Goal: Task Accomplishment & Management: Manage account settings

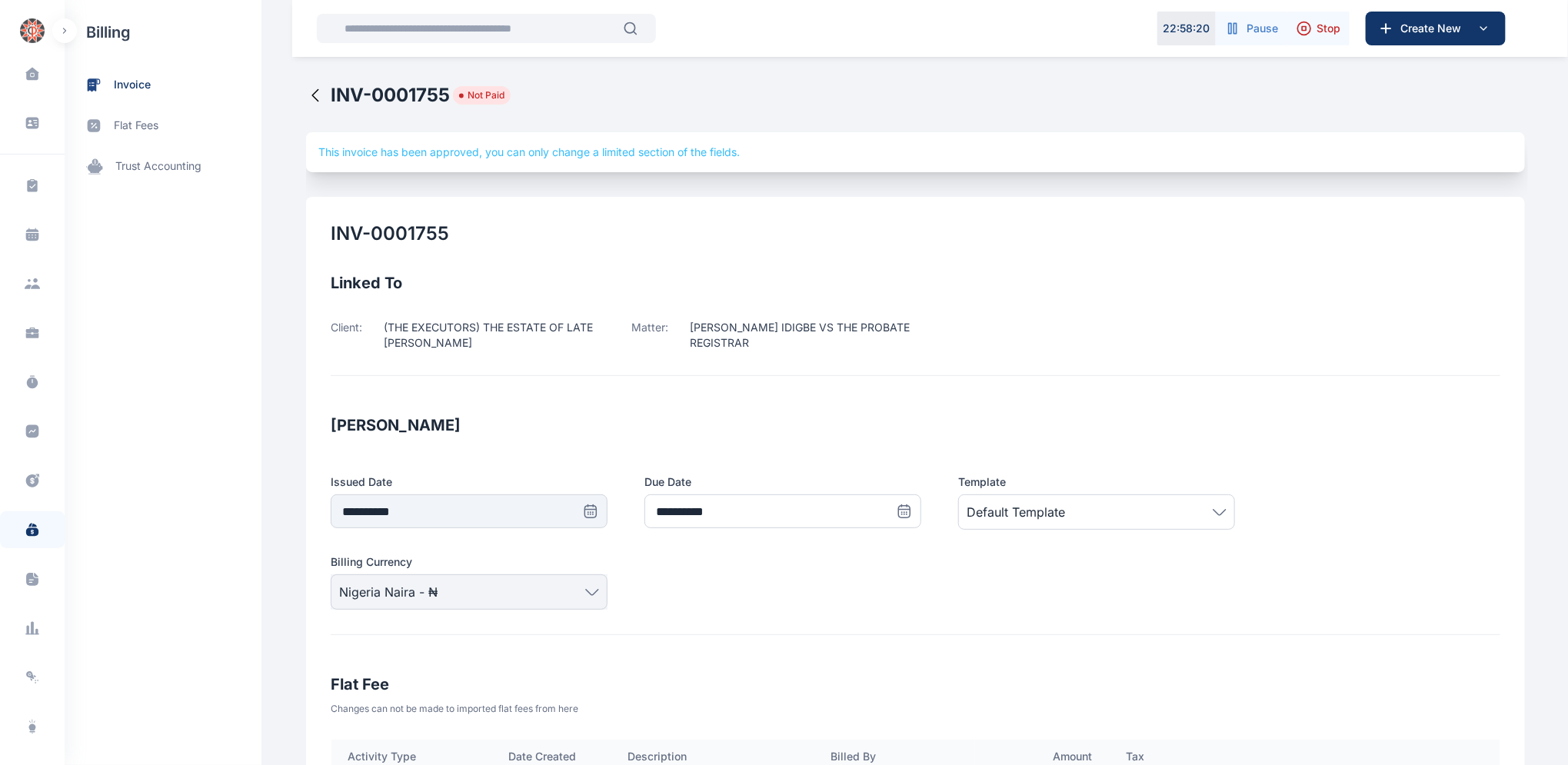
click at [312, 94] on icon at bounding box center [315, 95] width 6 height 11
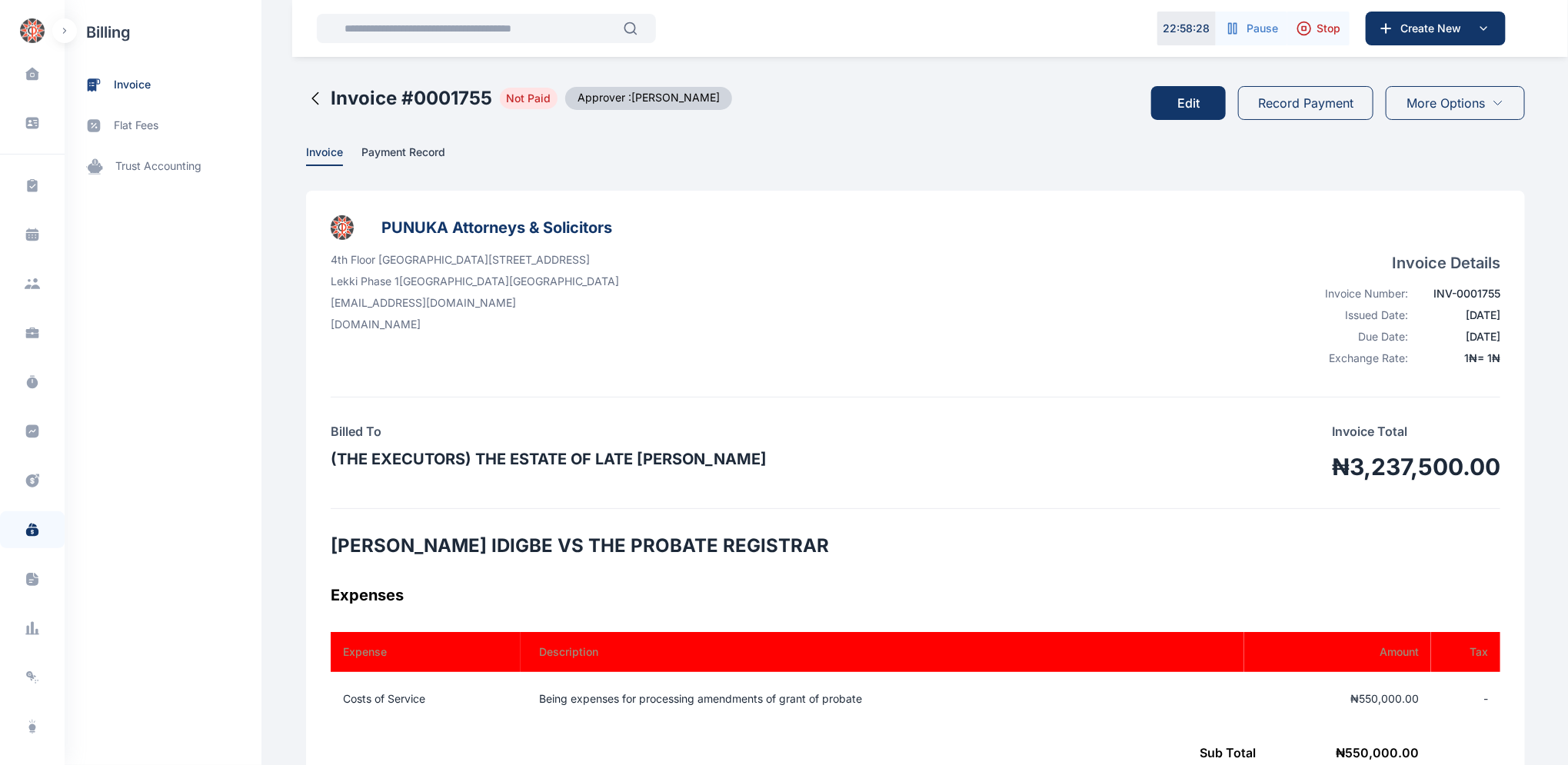
click at [306, 95] on icon at bounding box center [314, 98] width 18 height 18
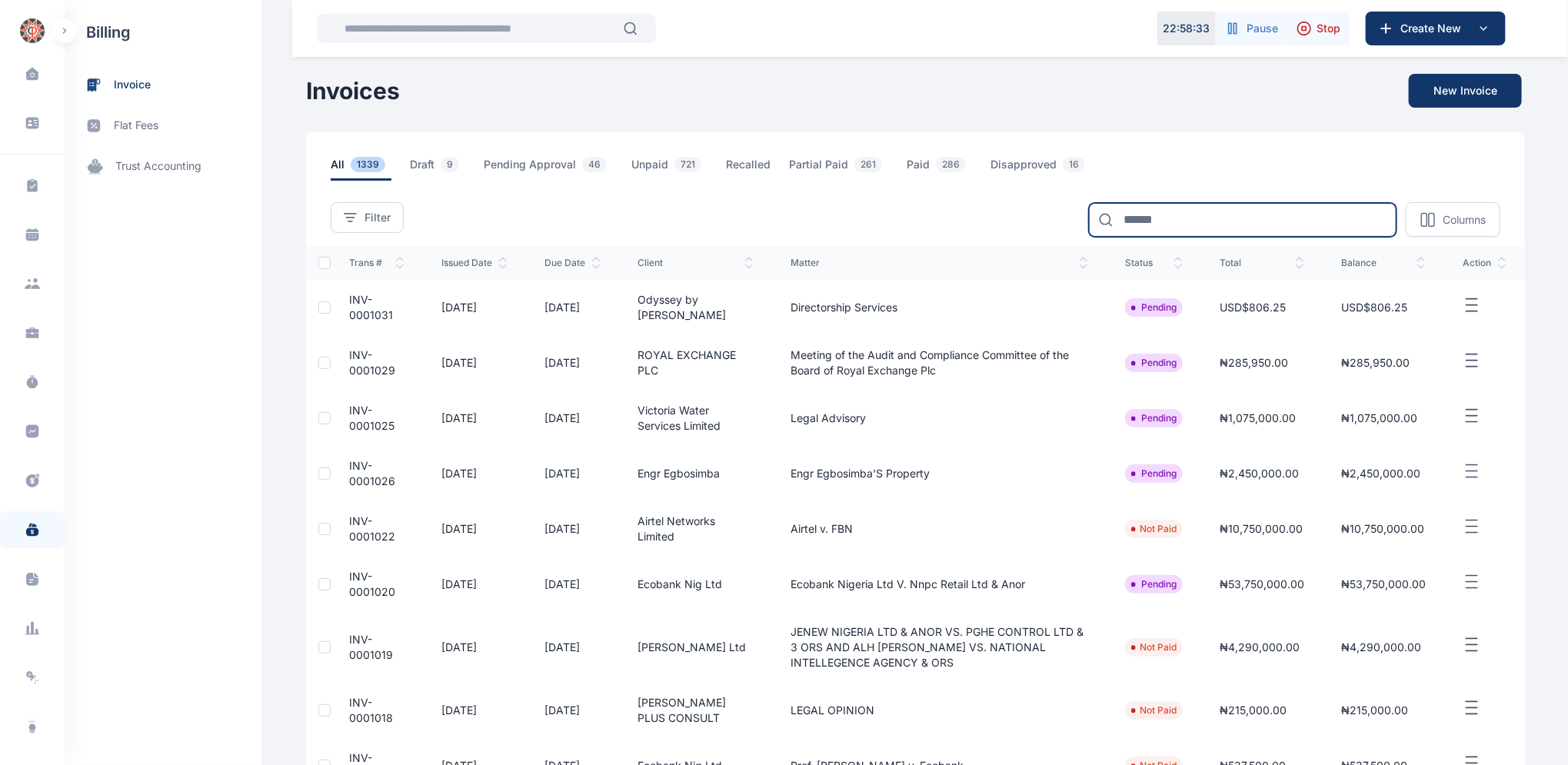
click at [1176, 217] on input at bounding box center [1242, 220] width 307 height 34
type input "**********"
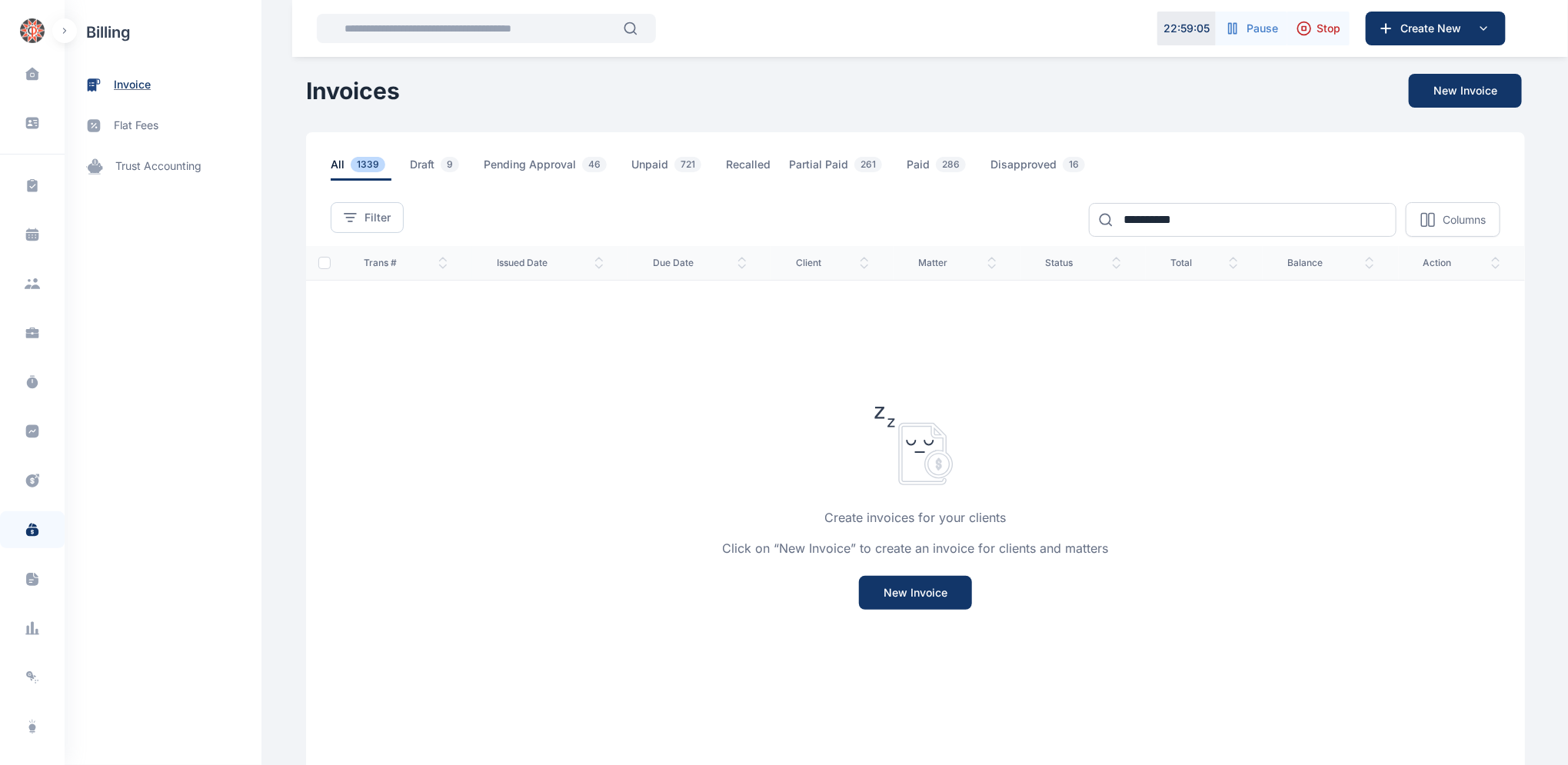
click at [146, 78] on span "invoice" at bounding box center [132, 85] width 37 height 16
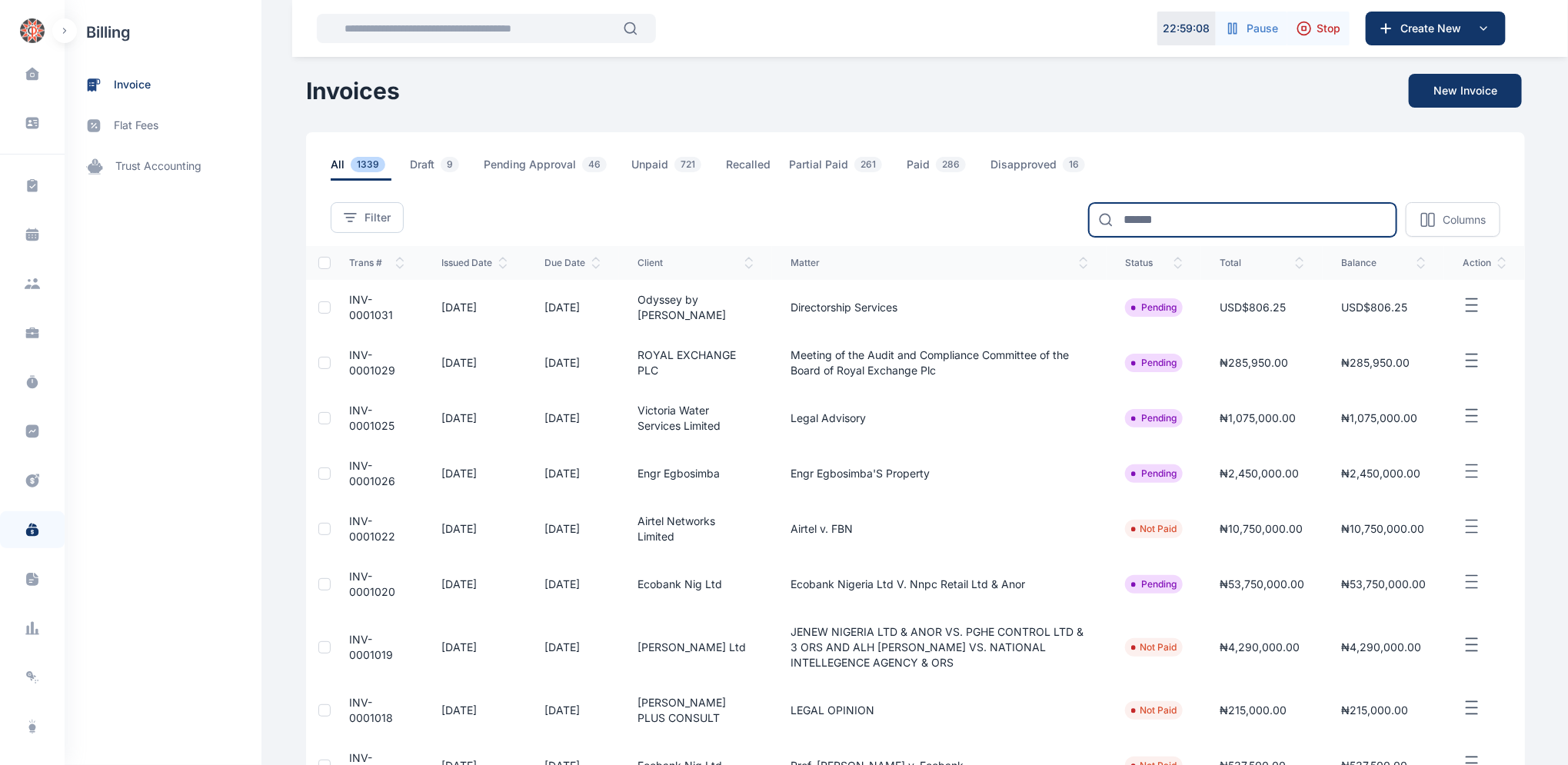
click at [1178, 219] on input at bounding box center [1242, 220] width 307 height 34
type input "**********"
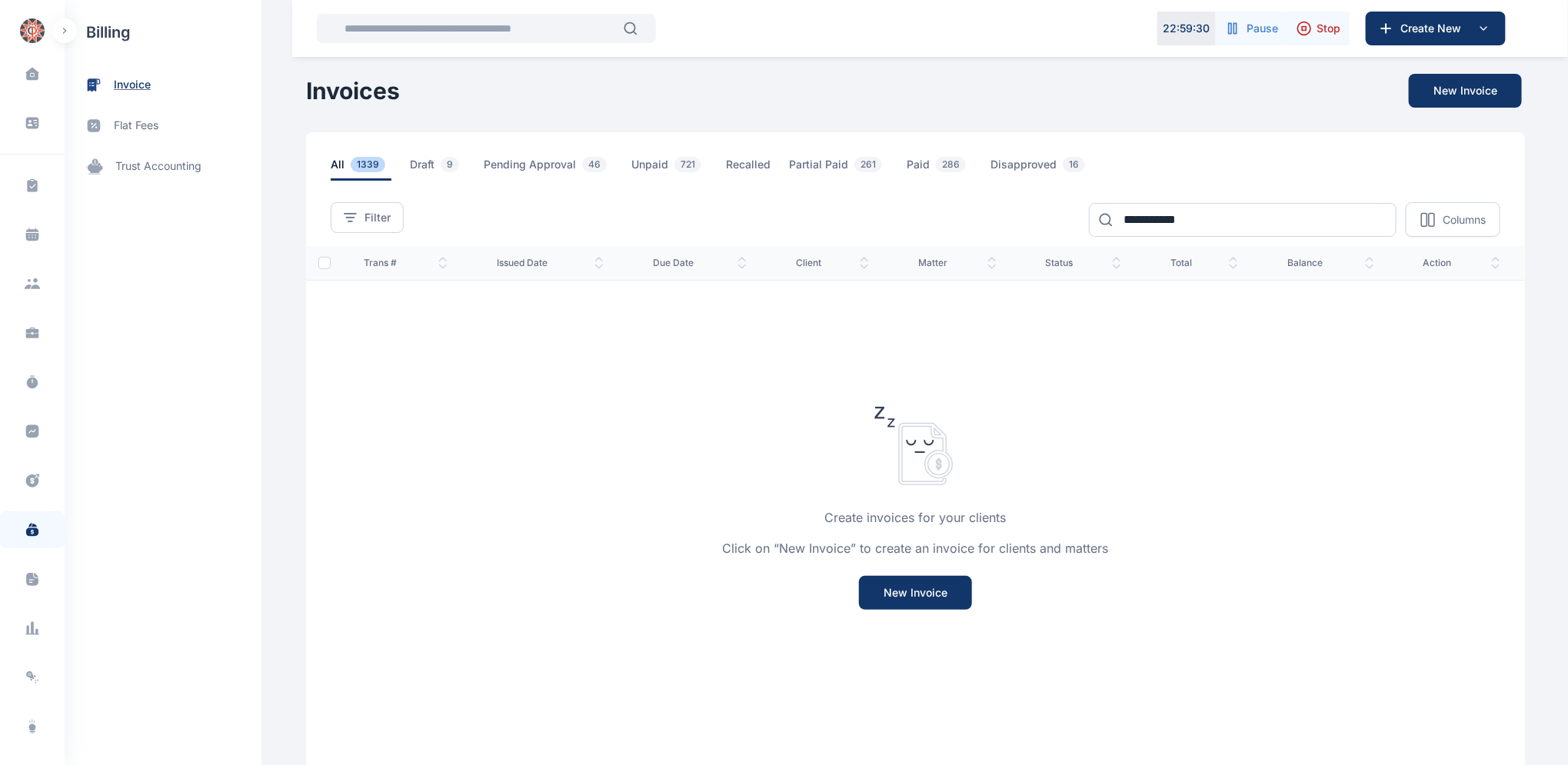
click at [132, 80] on span "invoice" at bounding box center [132, 85] width 37 height 16
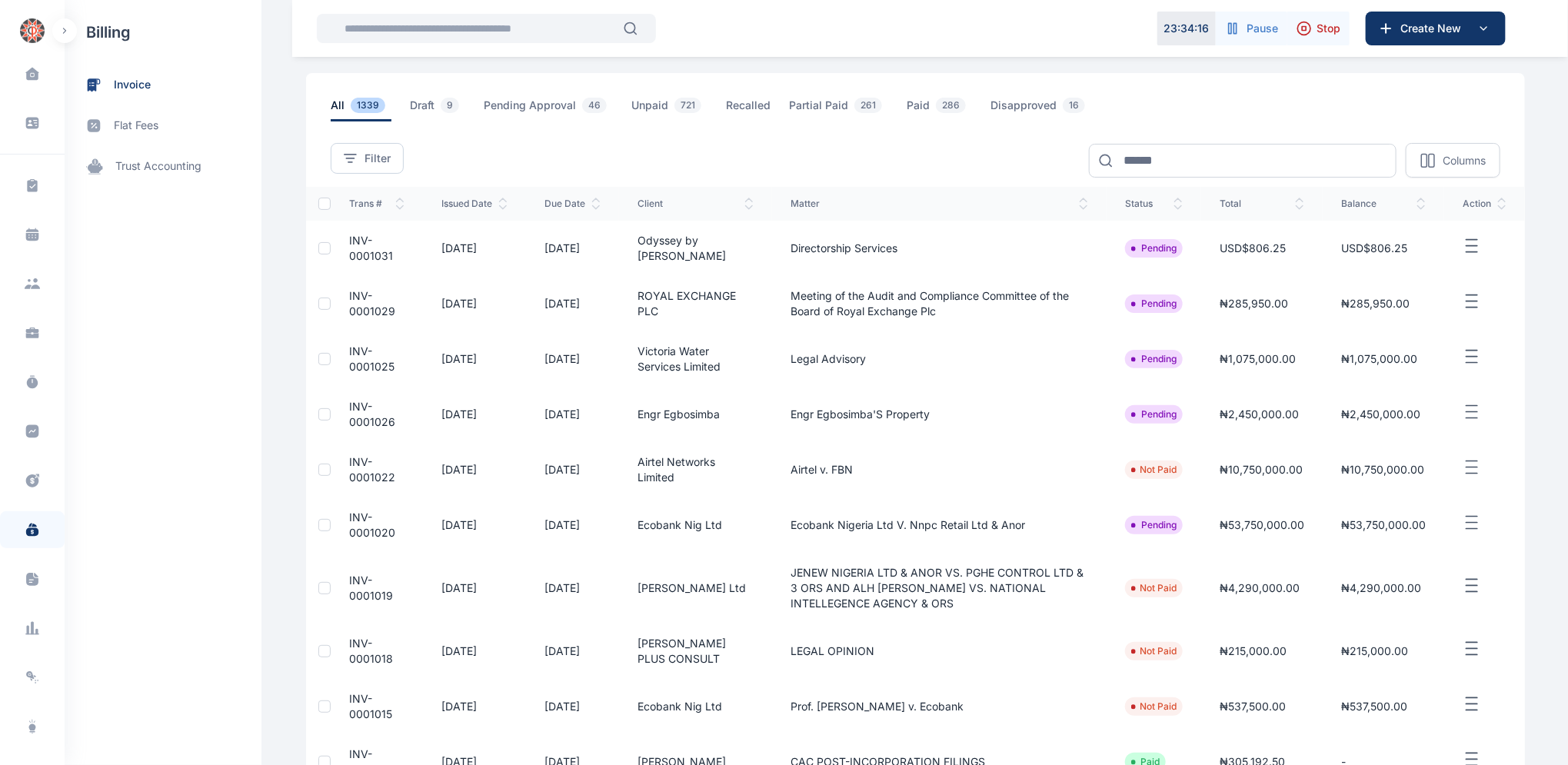
scroll to position [62, 0]
drag, startPoint x: 1567, startPoint y: 612, endPoint x: 1568, endPoint y: 651, distance: 39.0
click at [1567, 651] on html "23 : 37 : 01 Pause Stop Create New Dashboard dashboard Conflict-Check conflict-…" at bounding box center [784, 446] width 1568 height 1017
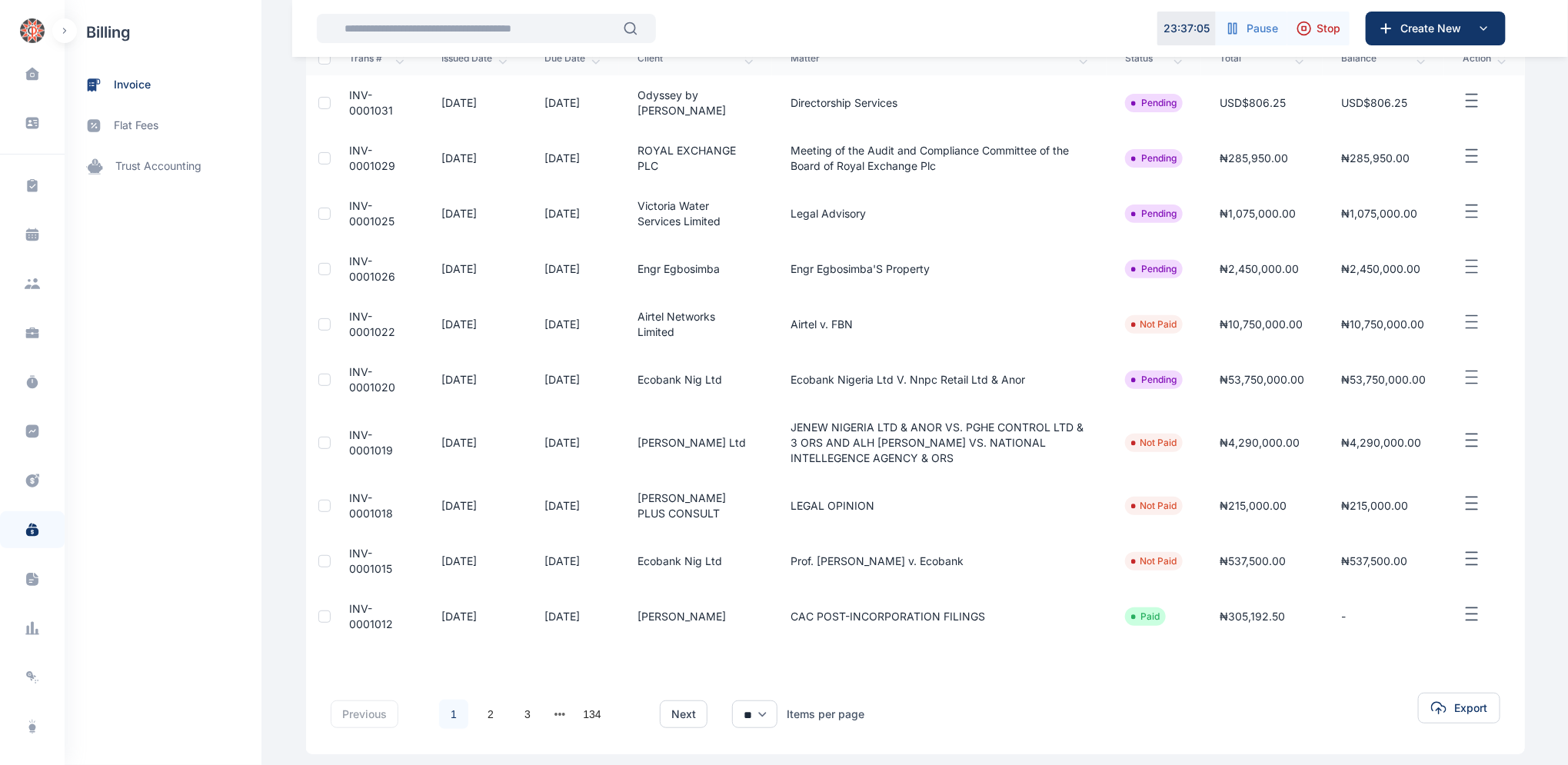
scroll to position [209, 0]
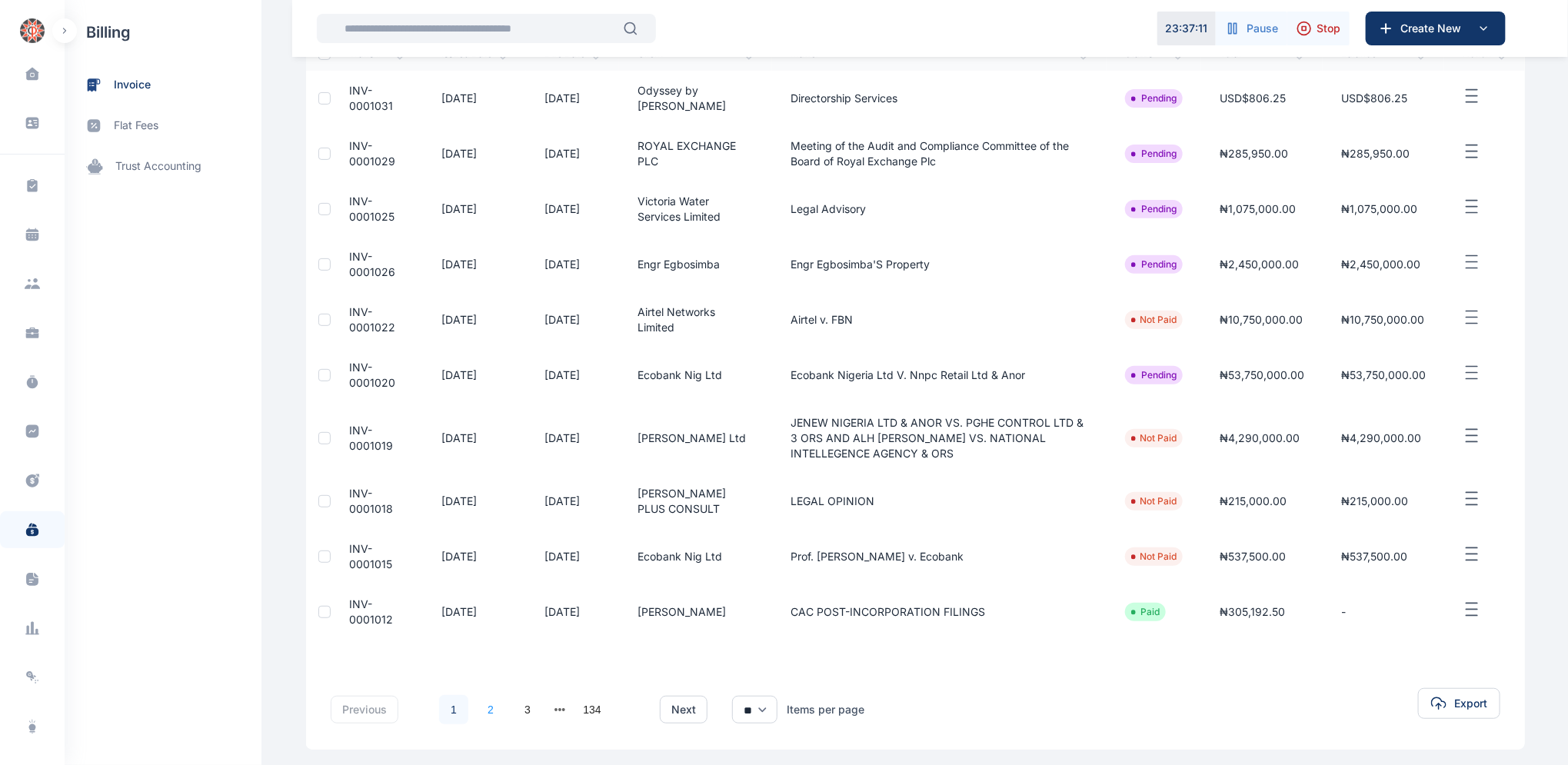
click at [483, 713] on link "2" at bounding box center [490, 710] width 30 height 30
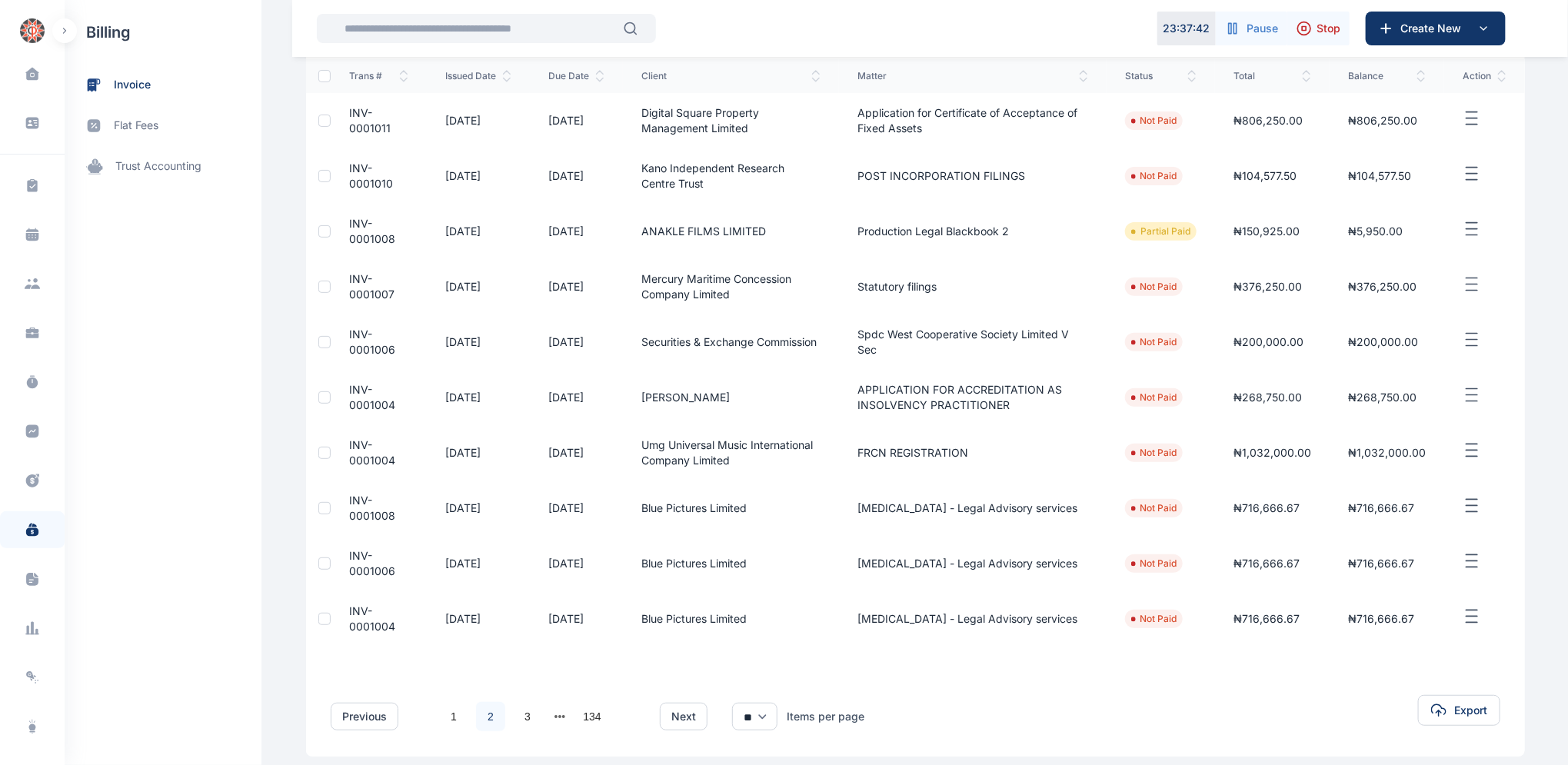
scroll to position [193, 0]
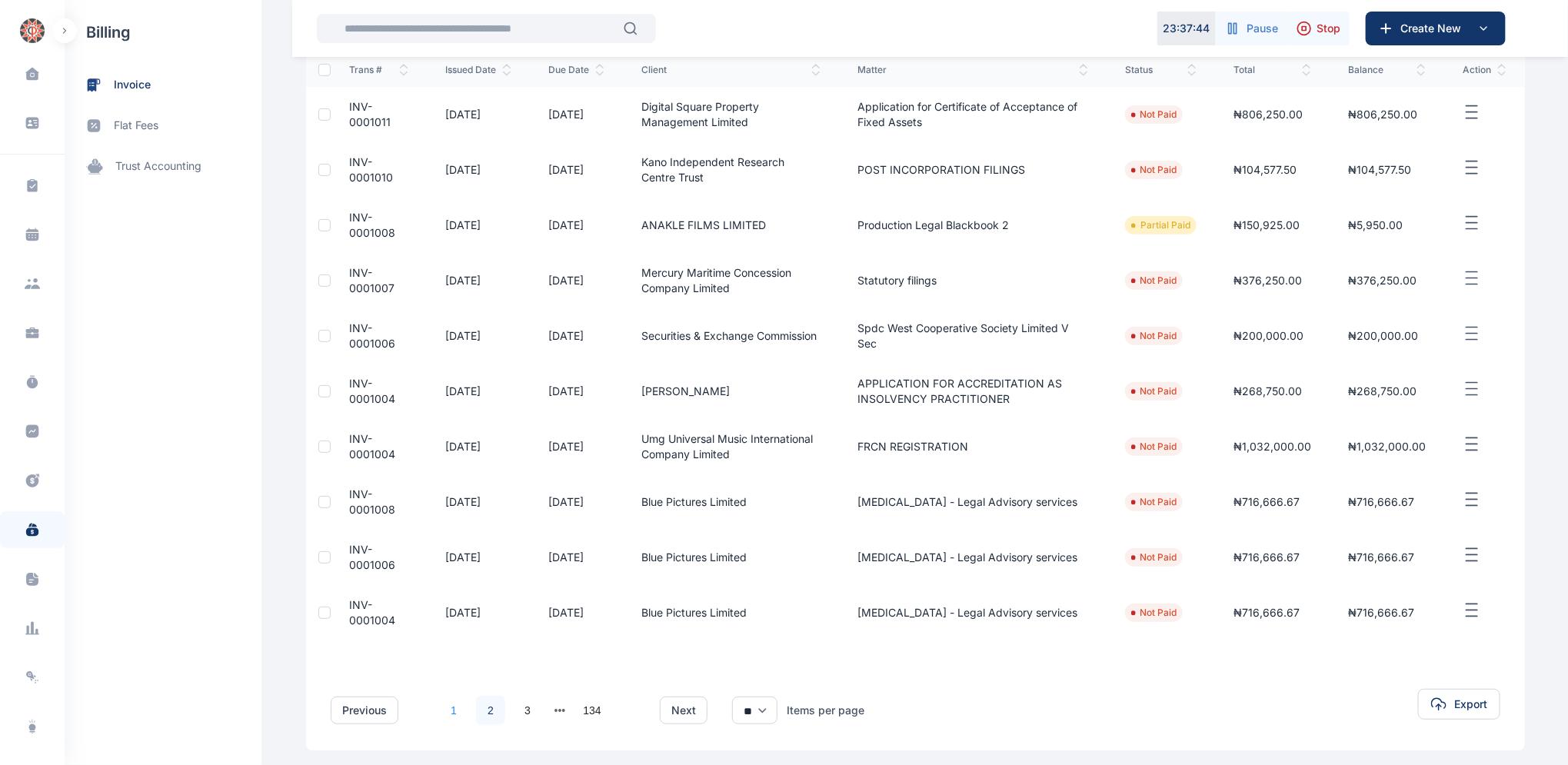
click at [447, 711] on link "1" at bounding box center [454, 711] width 30 height 30
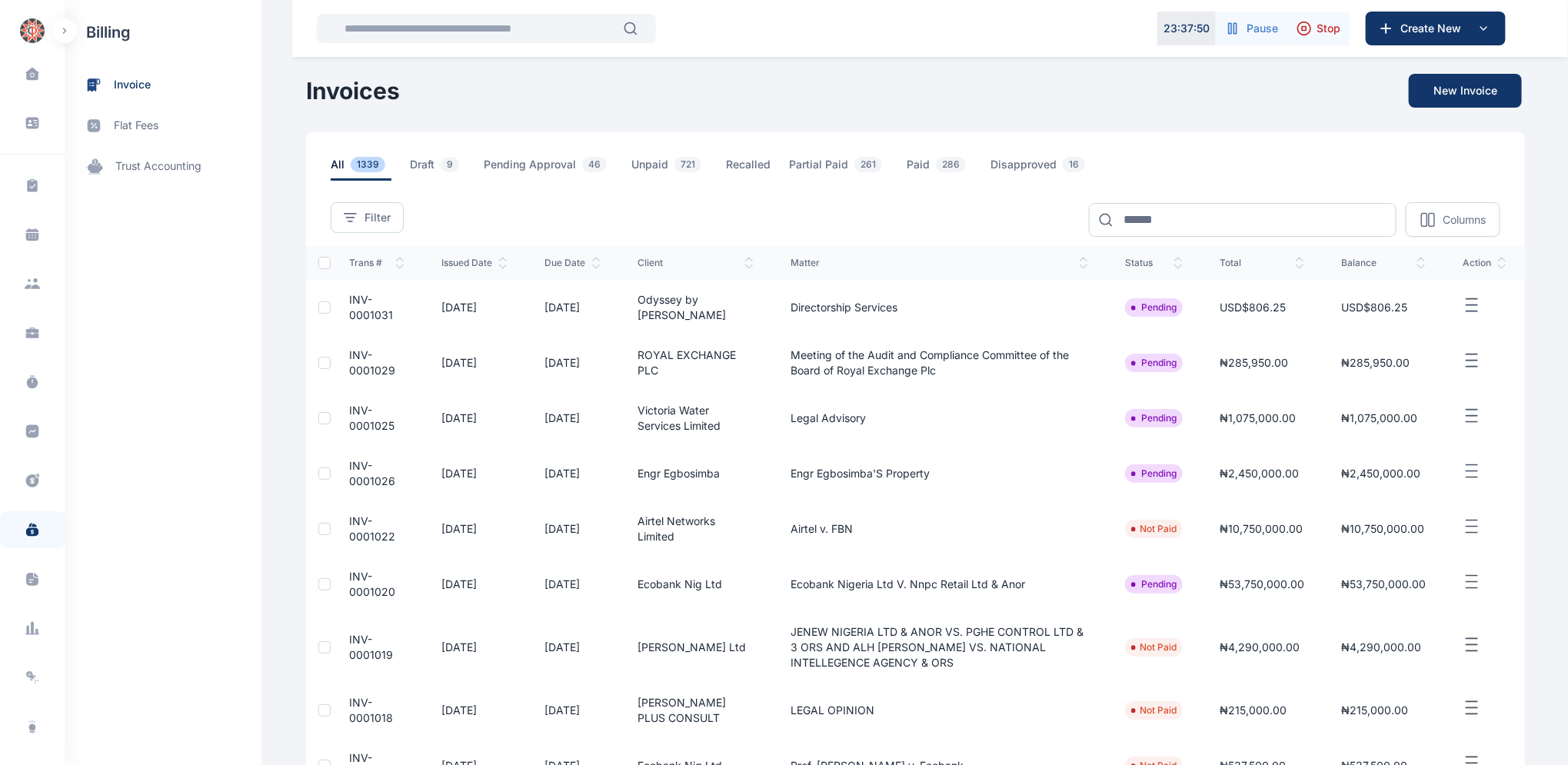
click at [349, 576] on span "INV-0001020" at bounding box center [372, 584] width 46 height 29
click at [349, 573] on span "INV-0001020" at bounding box center [372, 584] width 46 height 29
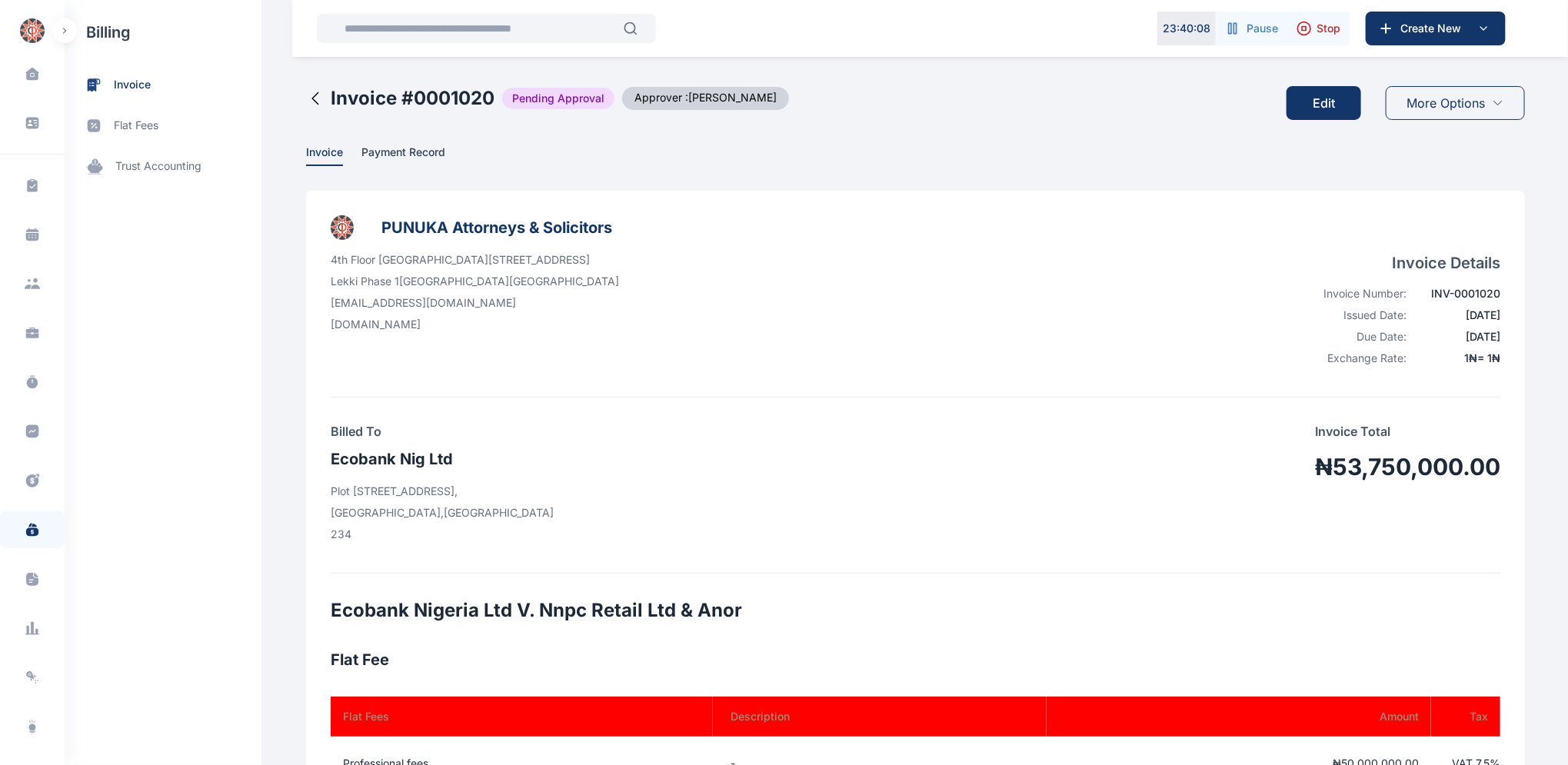
click at [1504, 106] on div "More Options" at bounding box center [1455, 103] width 139 height 34
click at [1498, 103] on icon at bounding box center [1497, 102] width 12 height 12
click at [1499, 98] on icon at bounding box center [1497, 102] width 12 height 12
click at [123, 86] on span "invoice" at bounding box center [132, 85] width 37 height 16
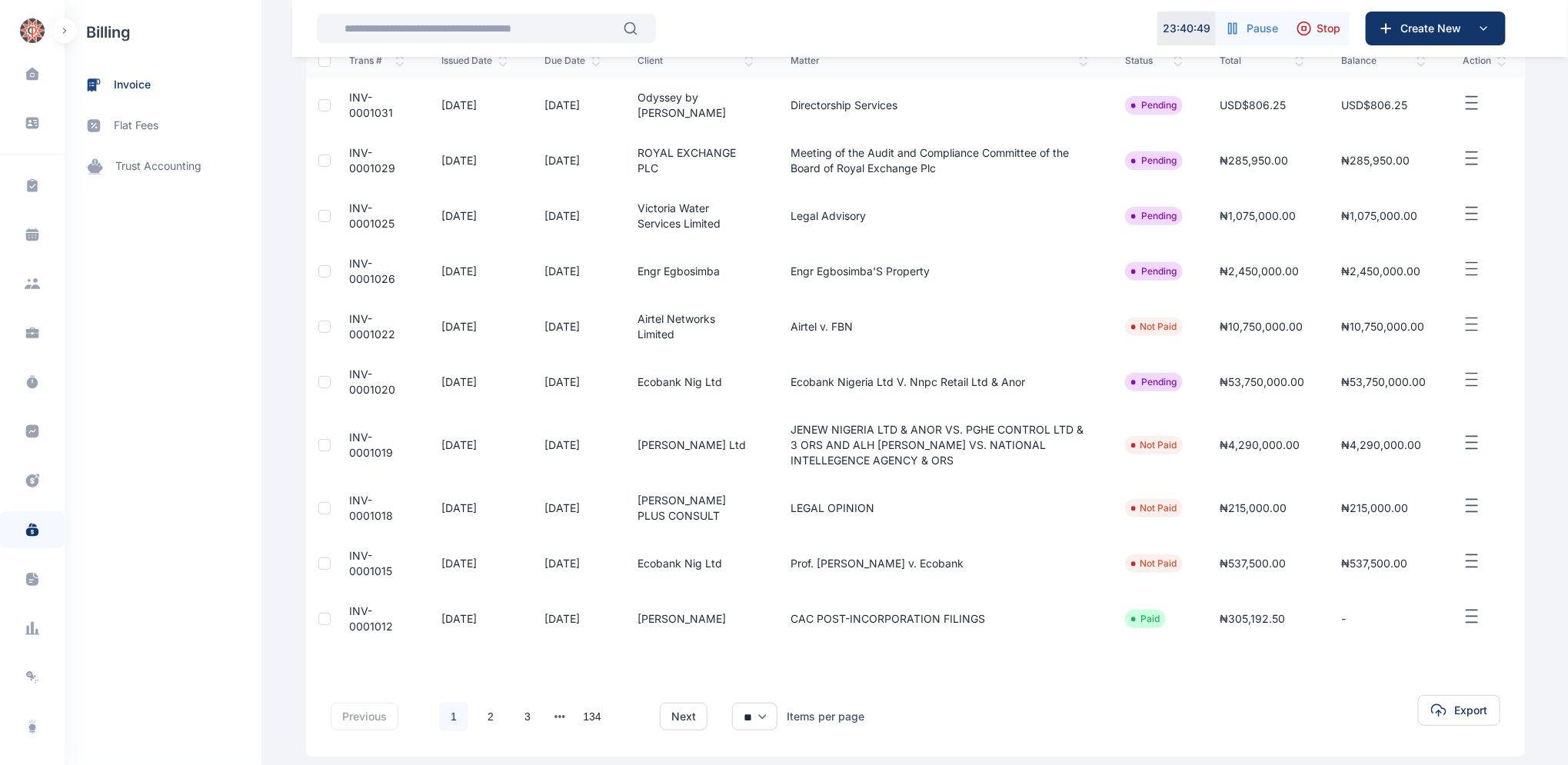
scroll to position [251, 0]
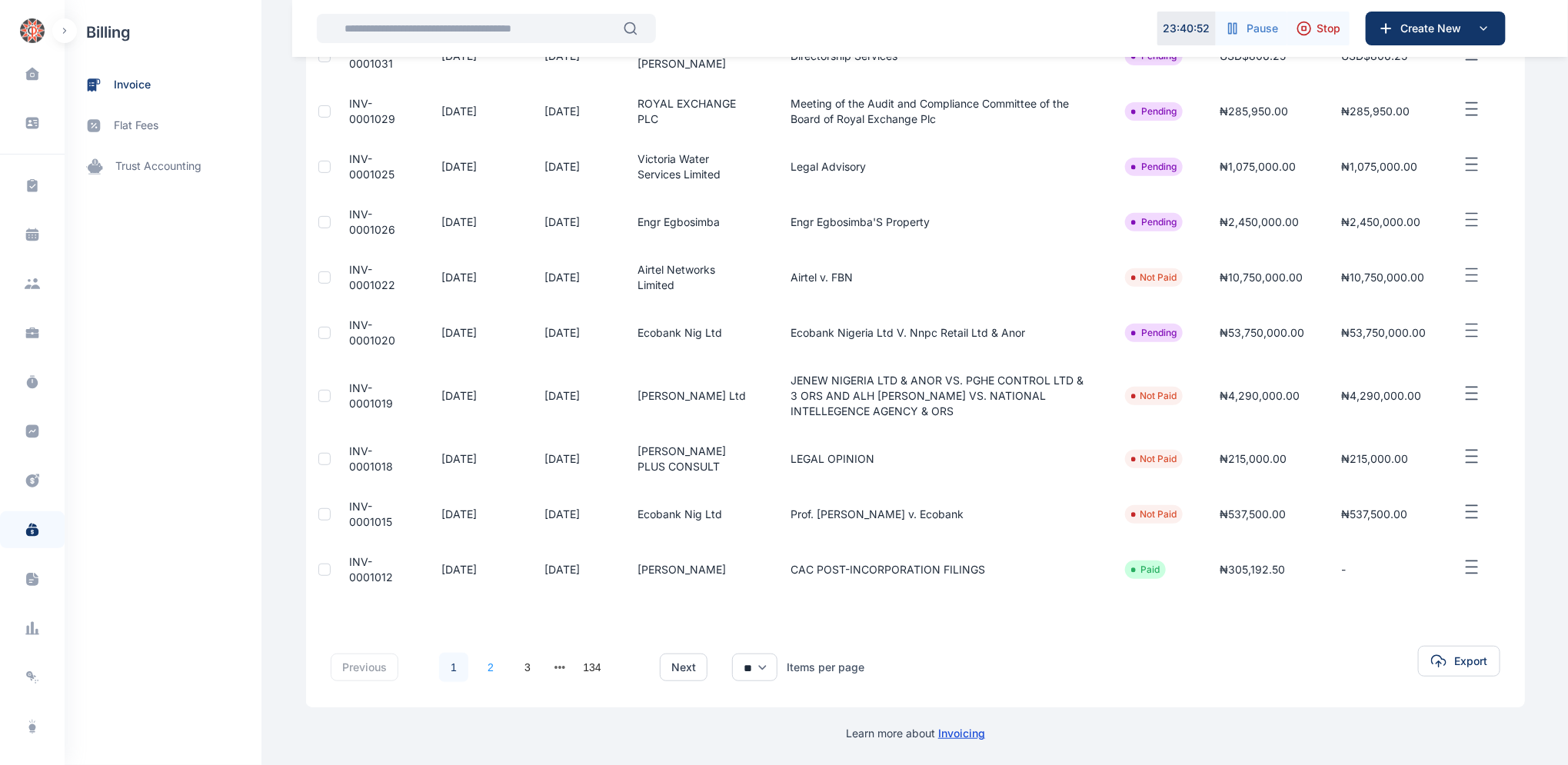
click at [482, 665] on link "2" at bounding box center [490, 667] width 30 height 30
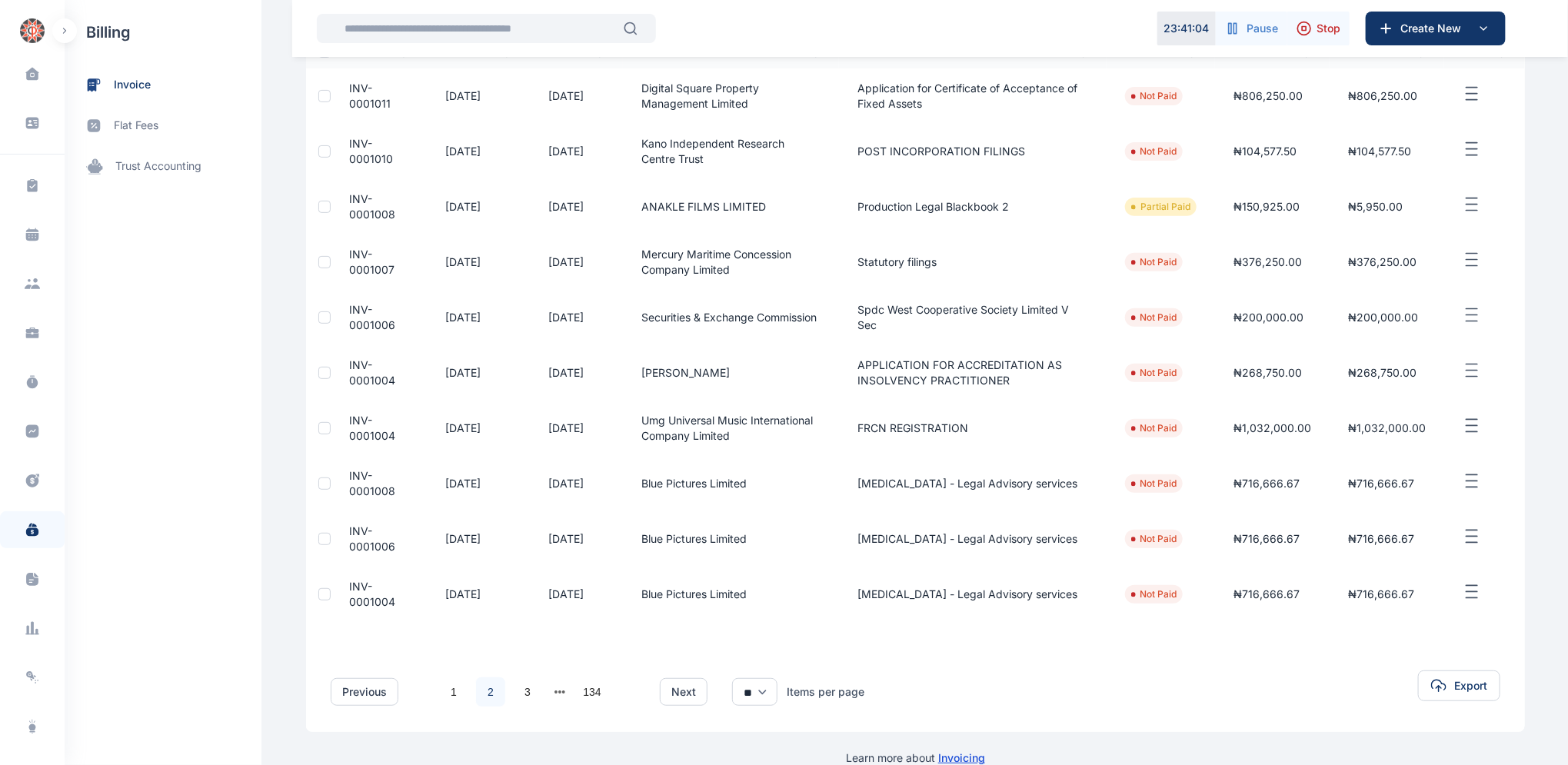
scroll to position [236, 0]
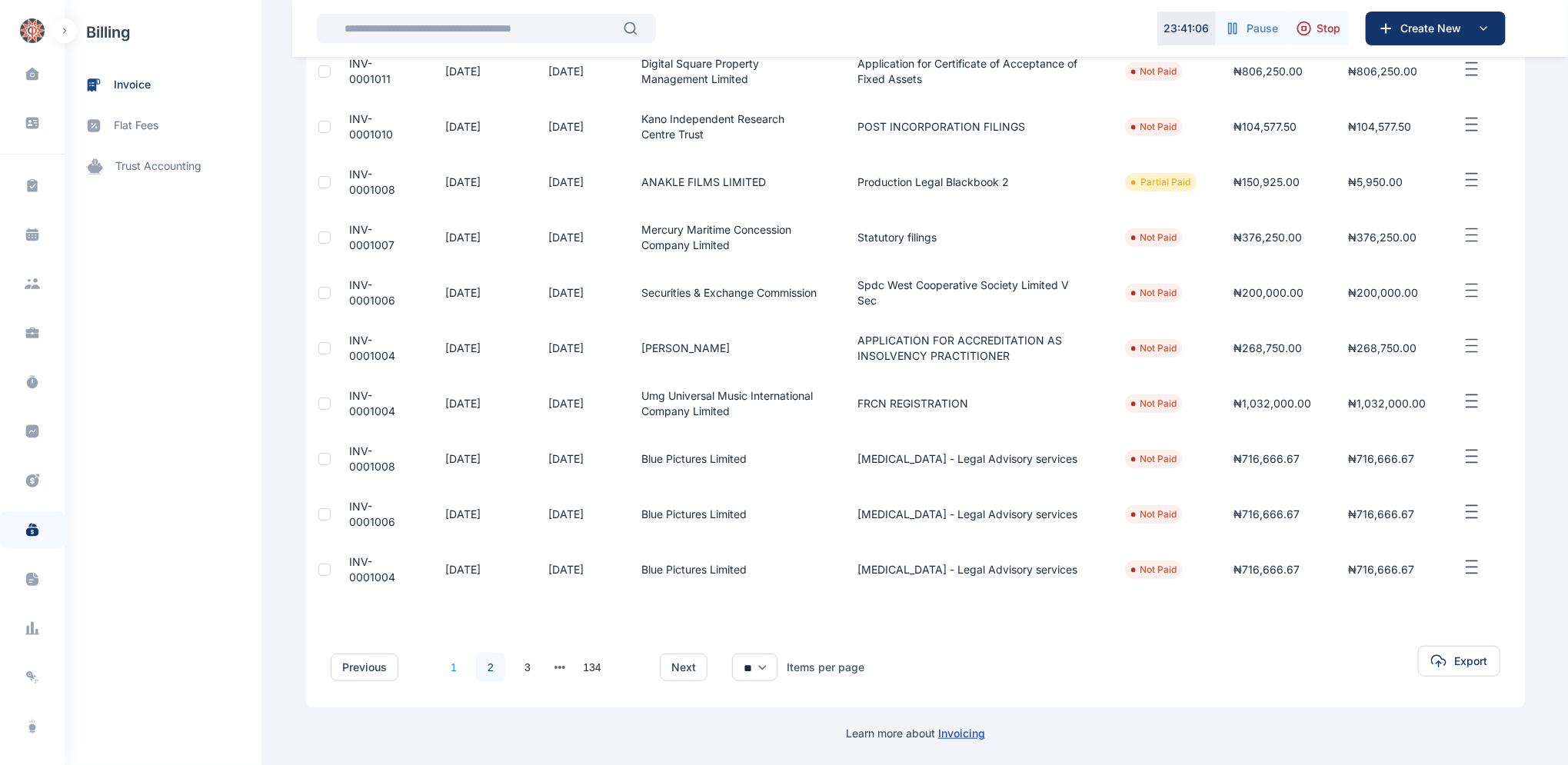
click at [444, 663] on link "1" at bounding box center [454, 667] width 30 height 30
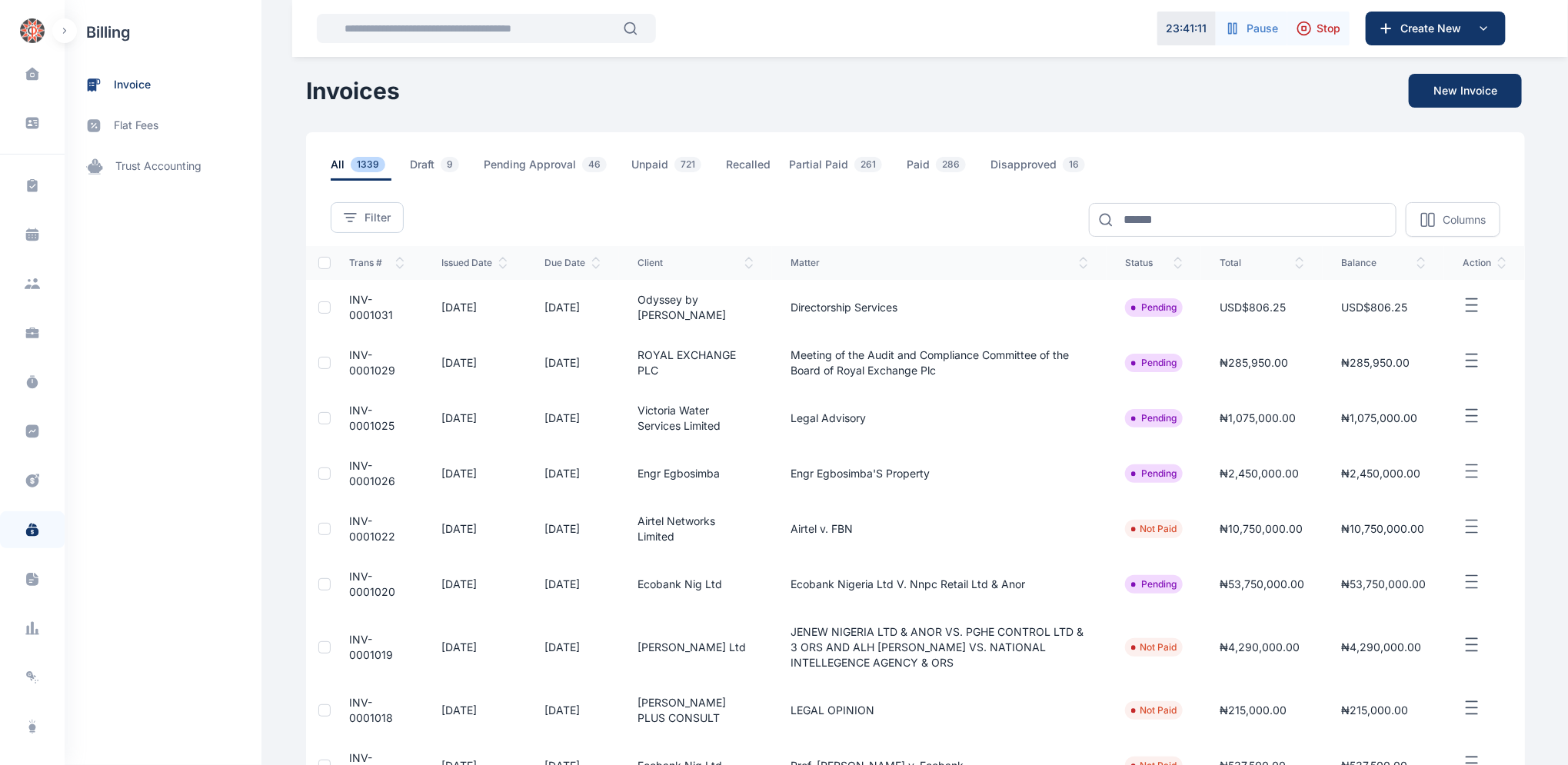
click at [353, 582] on span "INV-0001020" at bounding box center [372, 584] width 46 height 29
click at [355, 579] on span "INV-0001020" at bounding box center [372, 584] width 46 height 29
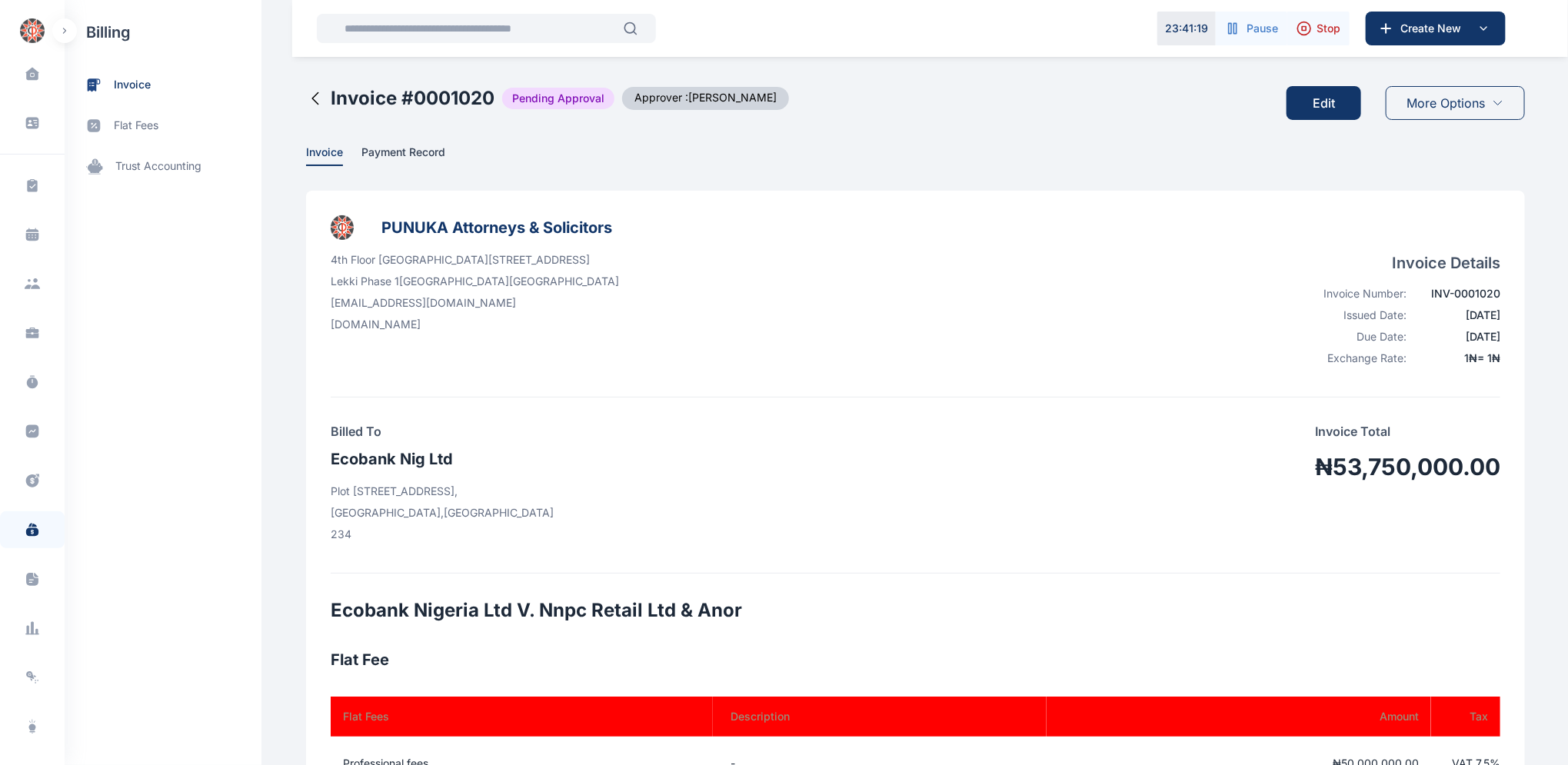
click at [1452, 101] on span "More Options" at bounding box center [1446, 102] width 78 height 18
click at [1501, 104] on icon at bounding box center [1497, 102] width 12 height 12
click at [1499, 104] on icon at bounding box center [1497, 102] width 12 height 12
click at [1329, 99] on button "Edit" at bounding box center [1323, 103] width 74 height 34
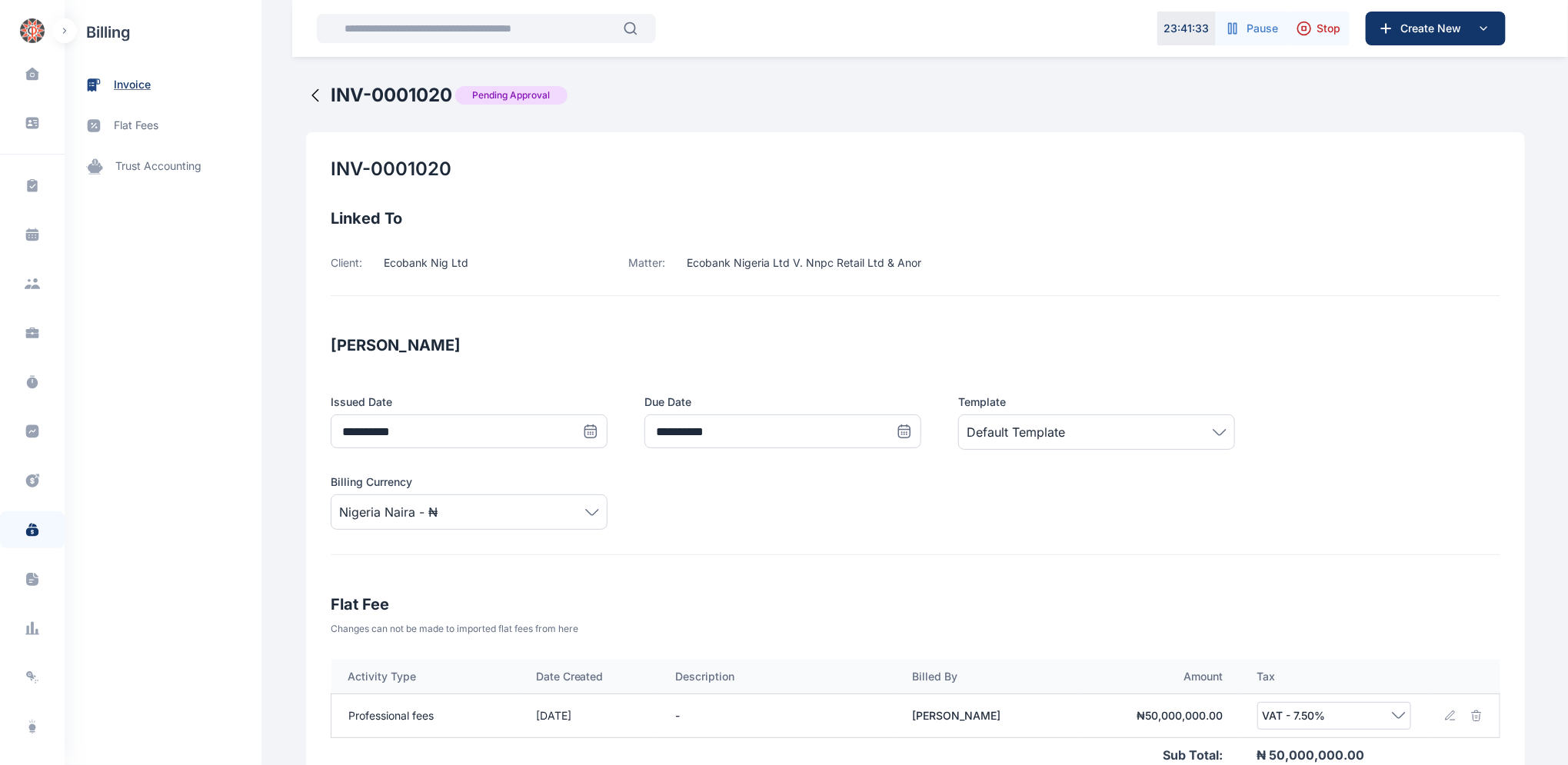
click at [126, 81] on span "invoice" at bounding box center [132, 85] width 37 height 16
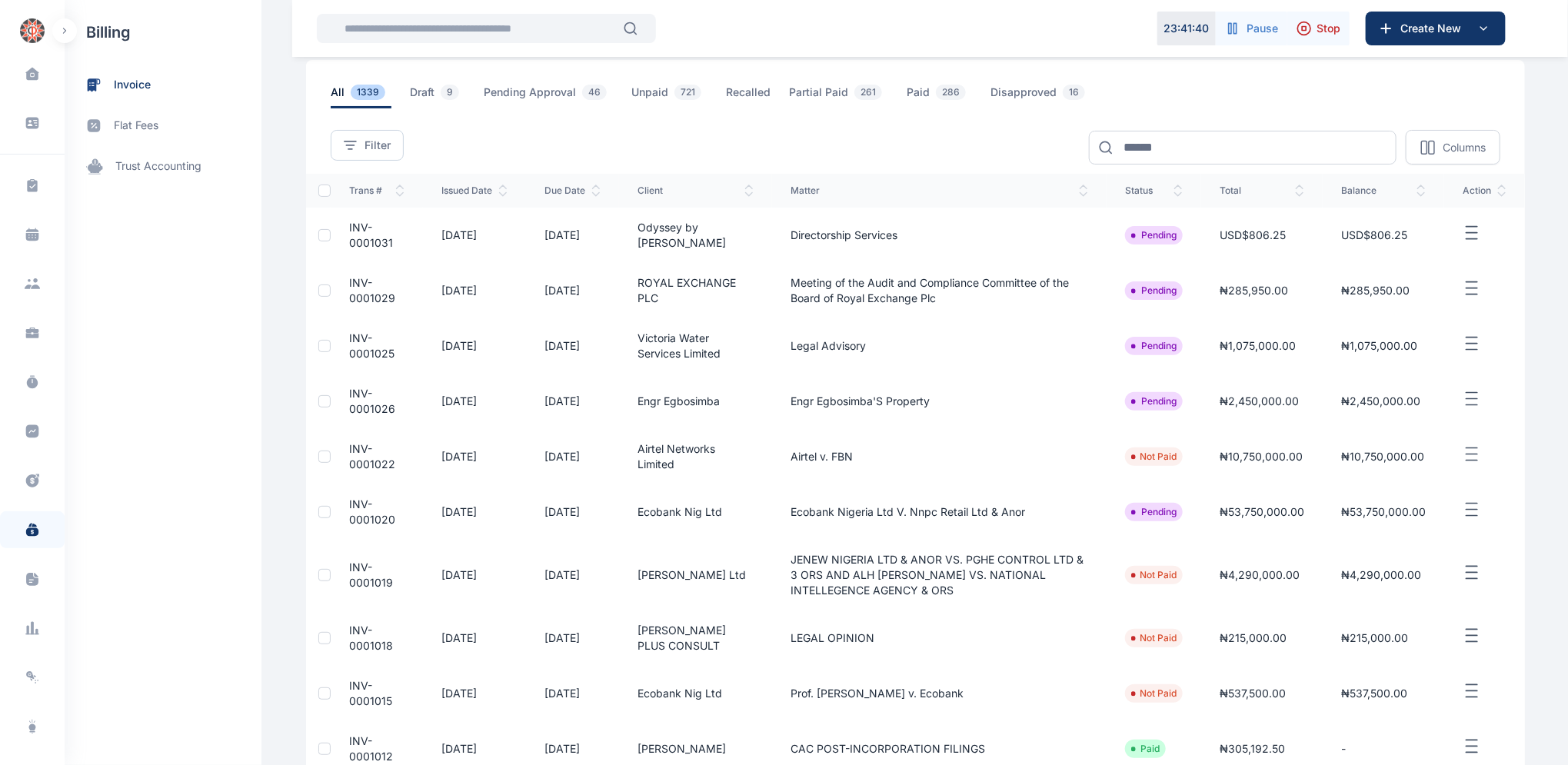
scroll to position [96, 0]
